Goal: Information Seeking & Learning: Learn about a topic

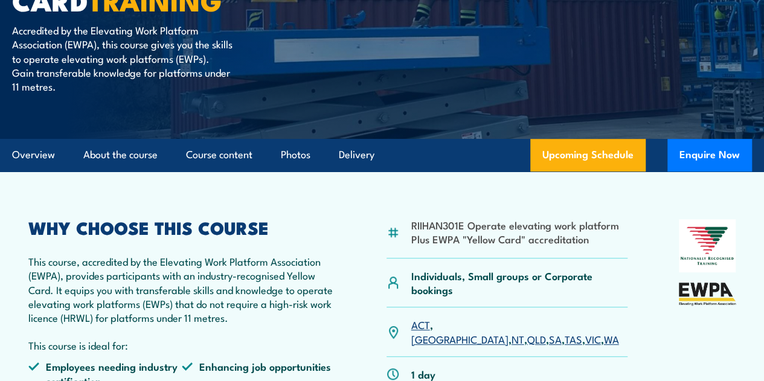
scroll to position [242, 0]
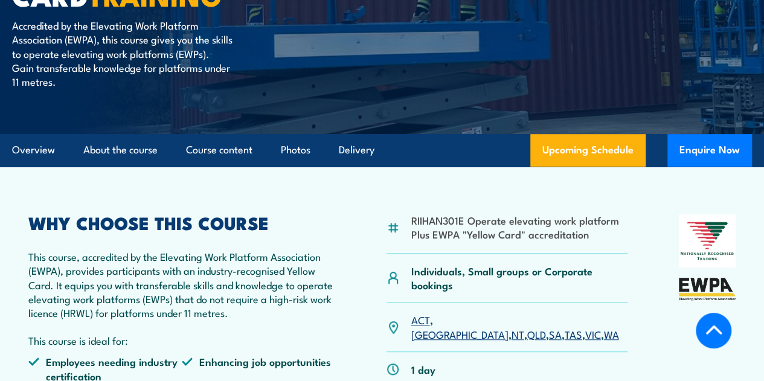
click at [585, 341] on link "VIC" at bounding box center [593, 334] width 16 height 14
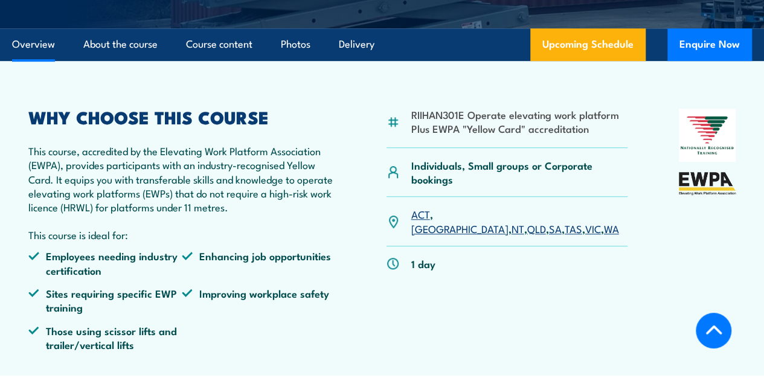
scroll to position [348, 0]
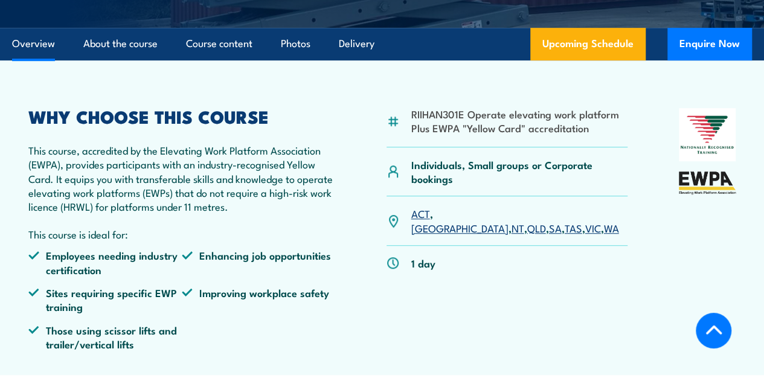
click at [549, 235] on link "SA" at bounding box center [555, 228] width 13 height 14
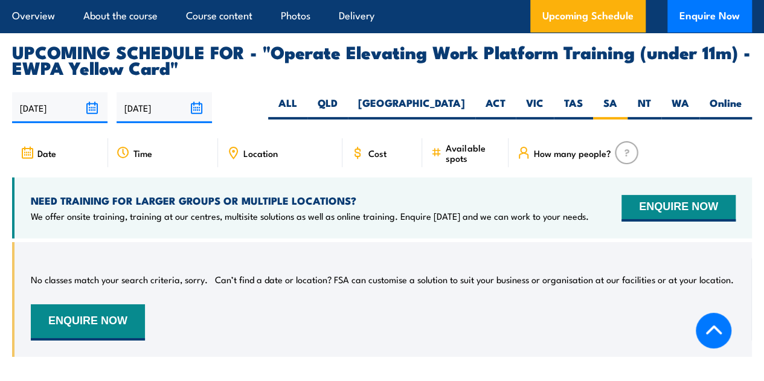
scroll to position [1919, 0]
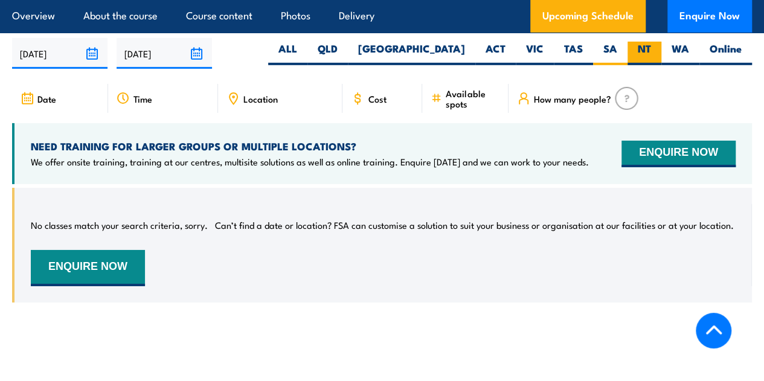
click at [649, 65] on label "NT" at bounding box center [645, 54] width 34 height 24
click at [651, 50] on input "NT" at bounding box center [655, 46] width 8 height 8
radio input "true"
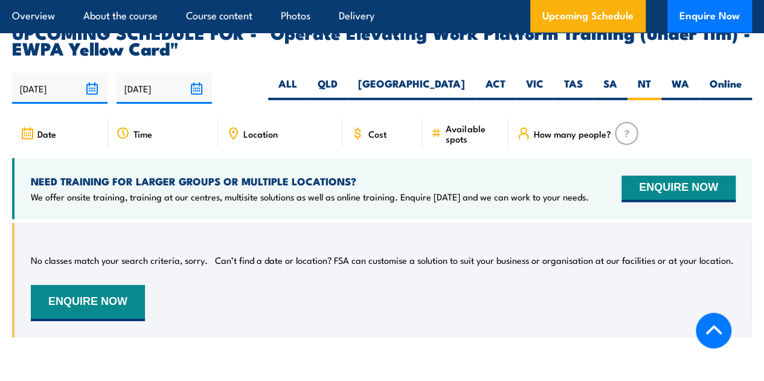
scroll to position [1919, 0]
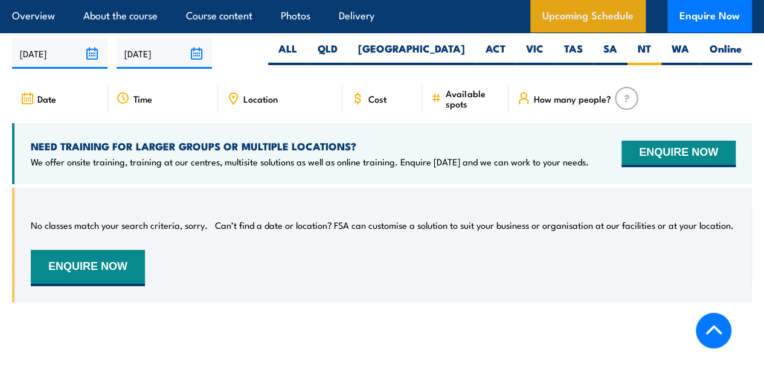
click at [574, 16] on link "Upcoming Schedule" at bounding box center [587, 16] width 115 height 33
